Goal: Information Seeking & Learning: Learn about a topic

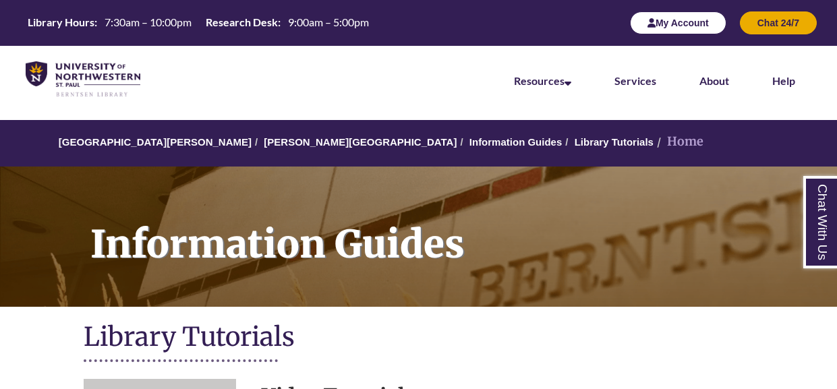
click at [691, 26] on button "My Account" at bounding box center [678, 22] width 96 height 23
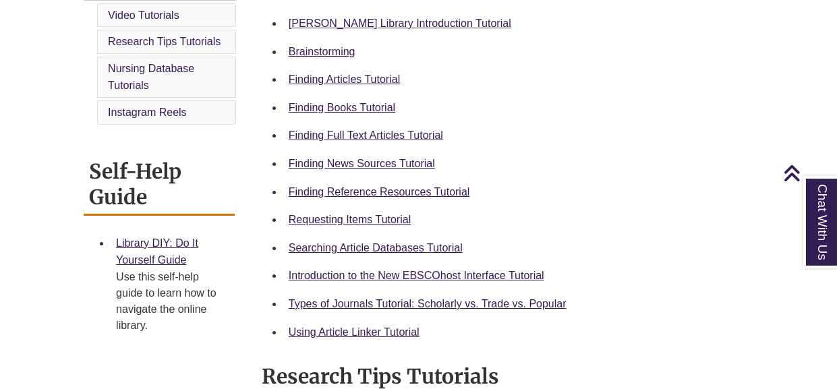
scroll to position [420, 0]
click at [345, 102] on link "Finding Books Tutorial" at bounding box center [342, 106] width 107 height 11
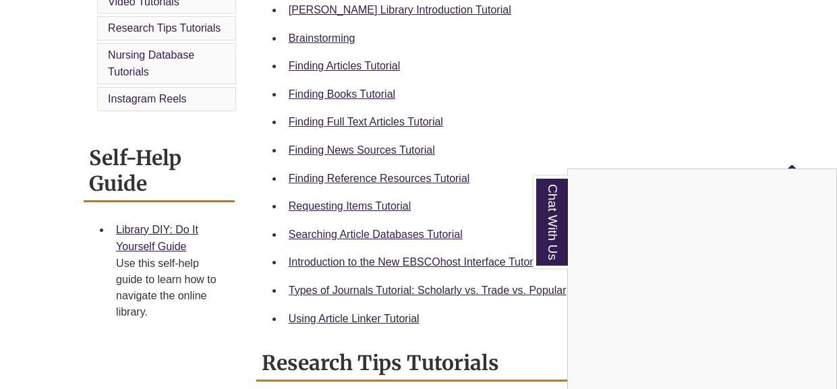
scroll to position [435, 0]
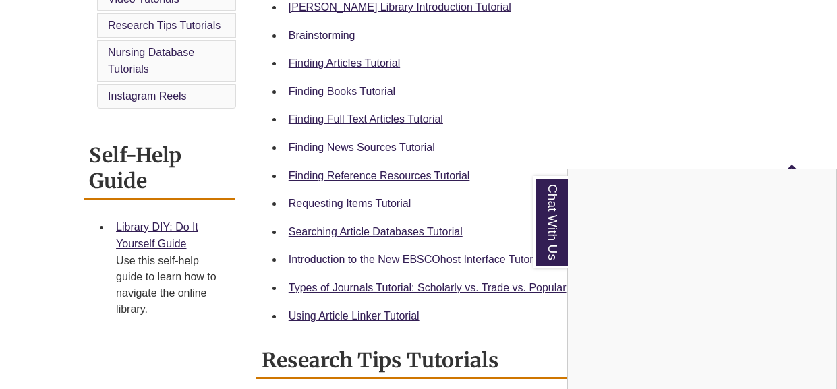
click at [312, 205] on div "Chat With Us" at bounding box center [418, 194] width 837 height 389
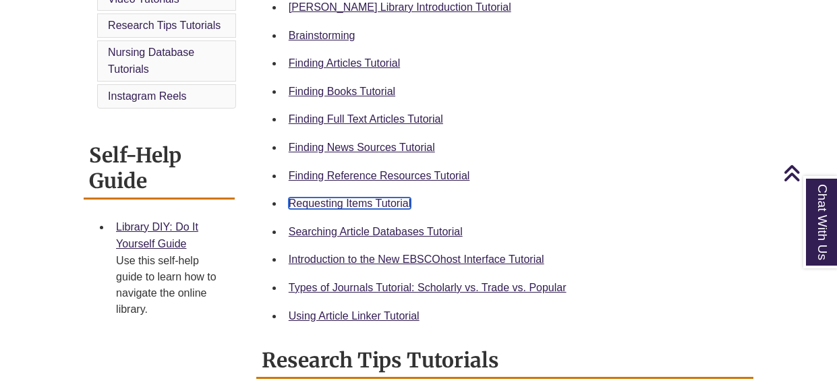
click at [312, 205] on link "Requesting Items Tutorial" at bounding box center [350, 203] width 122 height 11
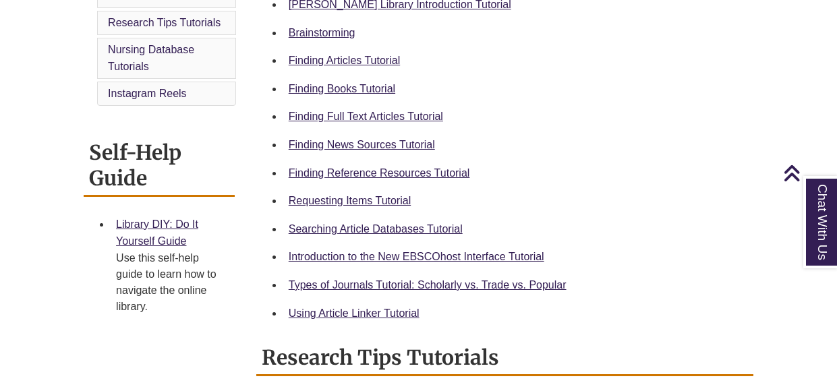
scroll to position [441, 0]
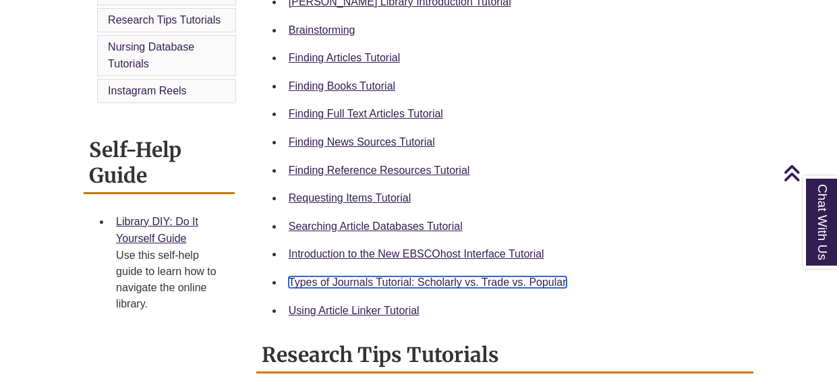
click at [356, 281] on link "Types of Journals Tutorial: Scholarly vs. Trade vs. Popular" at bounding box center [428, 282] width 278 height 11
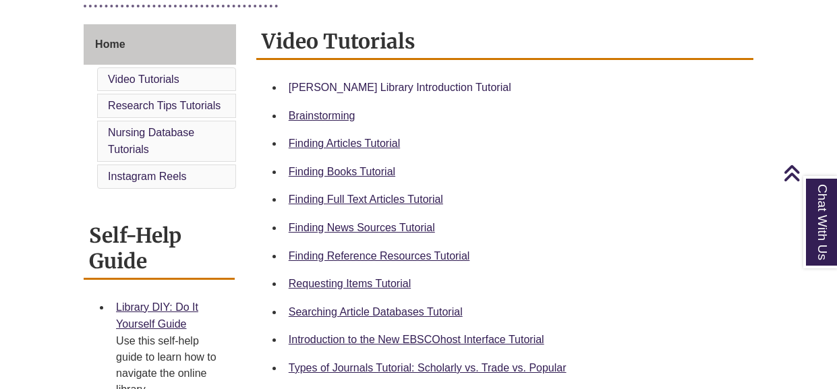
scroll to position [356, 0]
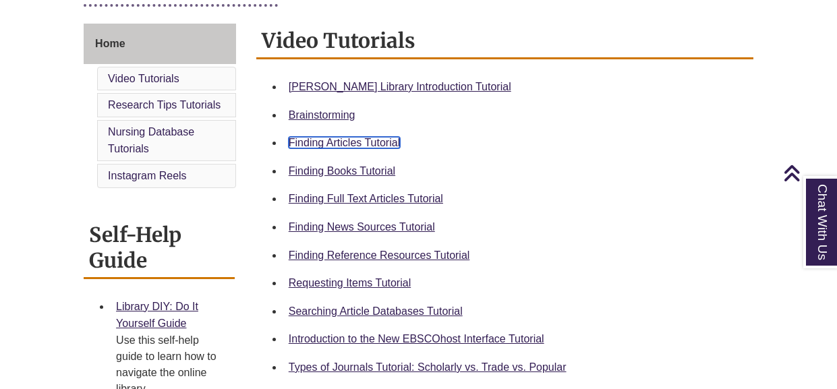
click at [367, 144] on link "Finding Articles Tutorial" at bounding box center [344, 142] width 111 height 11
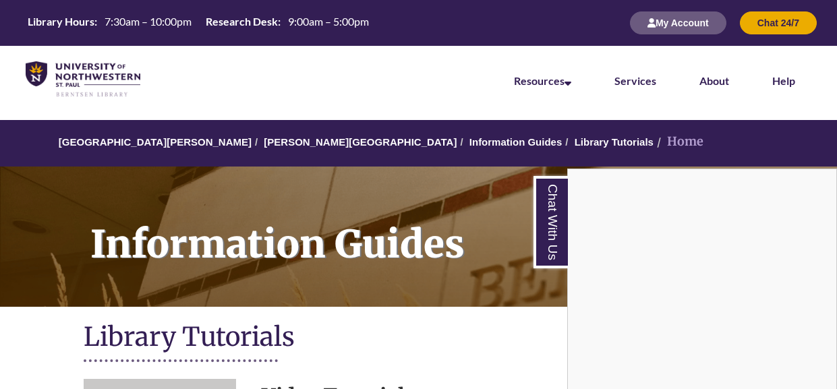
click at [648, 19] on div "Chat With Us" at bounding box center [418, 194] width 837 height 389
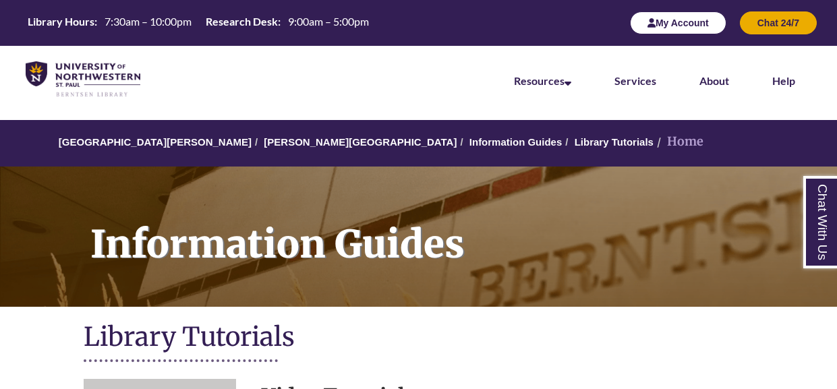
click at [649, 20] on icon "button" at bounding box center [652, 22] width 8 height 9
